Goal: Task Accomplishment & Management: Manage account settings

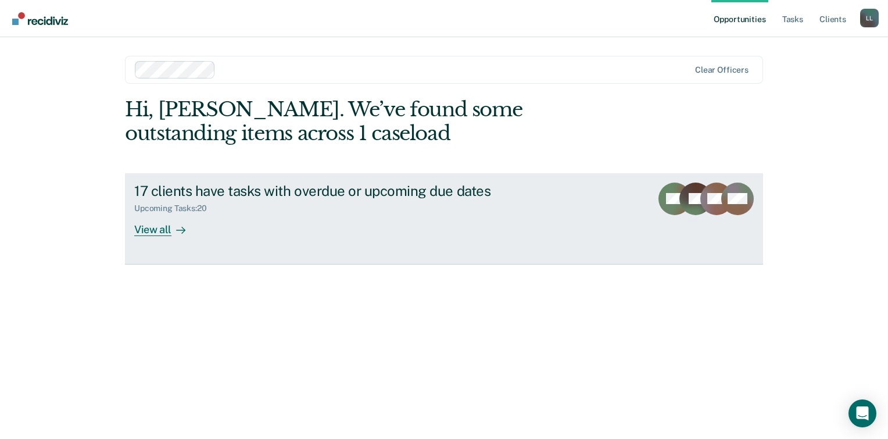
click at [356, 181] on link "17 clients have tasks with overdue or upcoming due dates Upcoming Tasks : 20 Vi…" at bounding box center [444, 218] width 638 height 91
